Goal: Task Accomplishment & Management: Use online tool/utility

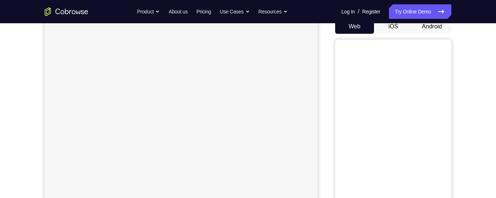
scroll to position [73, 0]
click at [429, 30] on button "Android" at bounding box center [431, 29] width 39 height 15
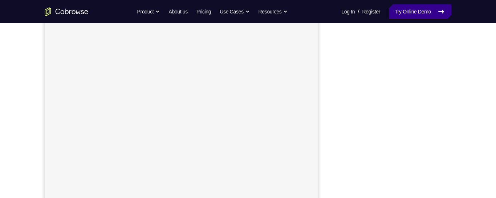
click at [410, 17] on link "Try Online Demo" at bounding box center [420, 11] width 62 height 15
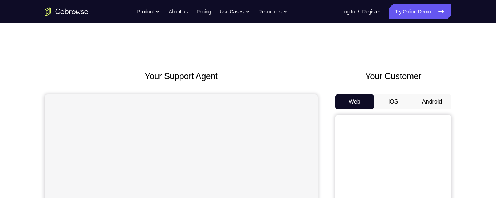
click at [428, 107] on button "Android" at bounding box center [431, 101] width 39 height 15
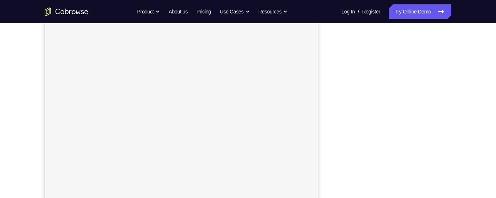
scroll to position [142, 0]
